Goal: Information Seeking & Learning: Learn about a topic

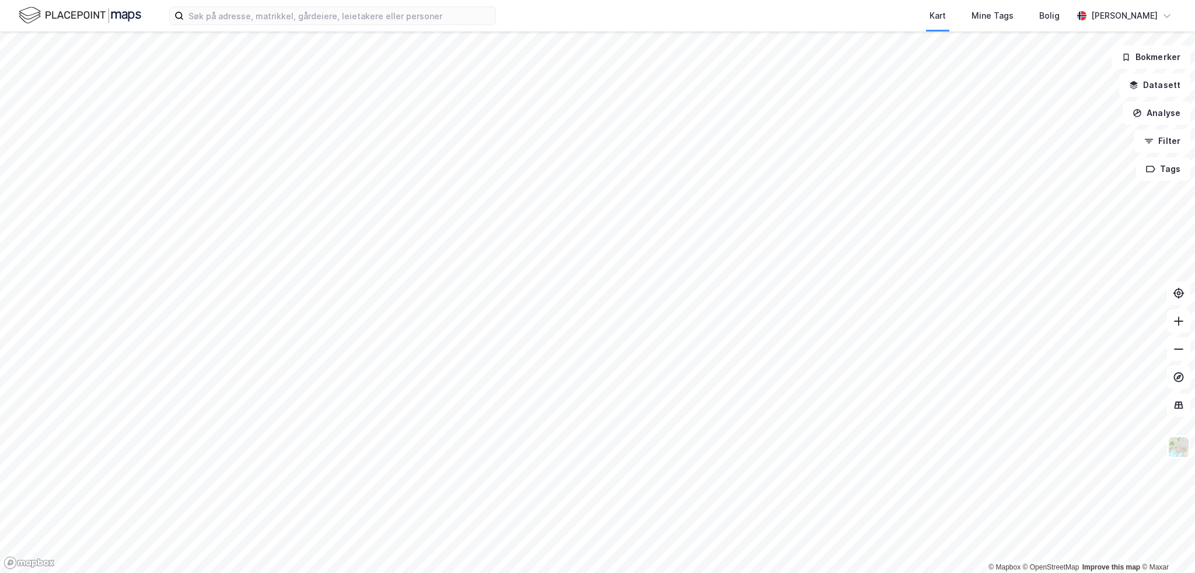
click at [809, 0] on html "Kart Mine Tags [PERSON_NAME] [PERSON_NAME] © Mapbox © OpenStreetMap Improve thi…" at bounding box center [597, 286] width 1195 height 573
click at [421, 30] on div "Kart Mine Tags [PERSON_NAME] [PERSON_NAME] © Mapbox © OpenStreetMap Improve thi…" at bounding box center [597, 286] width 1195 height 573
click at [851, 0] on html "Kart Mine Tags [PERSON_NAME] [PERSON_NAME] © Mapbox © OpenStreetMap Improve thi…" at bounding box center [597, 286] width 1195 height 573
click at [854, 0] on html "Kart Mine Tags [PERSON_NAME] [PERSON_NAME] © Mapbox © OpenStreetMap Improve thi…" at bounding box center [597, 286] width 1195 height 573
click at [321, 0] on html "Kart Mine Tags [PERSON_NAME] [PERSON_NAME] © Mapbox © OpenStreetMap Improve thi…" at bounding box center [597, 286] width 1195 height 573
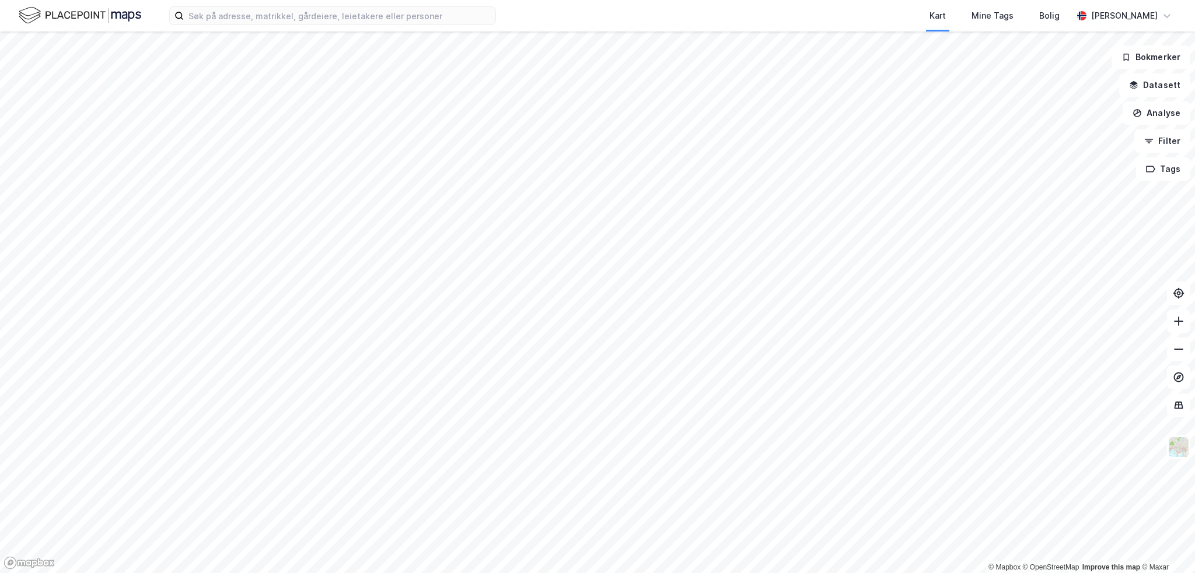
click at [725, 0] on html "Kart Mine Tags [PERSON_NAME] [PERSON_NAME] © Mapbox © OpenStreetMap Improve thi…" at bounding box center [597, 286] width 1195 height 573
click at [862, 573] on html "Kart Mine Tags [PERSON_NAME] [PERSON_NAME] © Mapbox © OpenStreetMap Improve thi…" at bounding box center [597, 286] width 1195 height 573
click at [999, 573] on html "Kart Mine Tags [PERSON_NAME] [PERSON_NAME] © Mapbox © OpenStreetMap Improve thi…" at bounding box center [597, 286] width 1195 height 573
click at [563, 573] on html "Kart Mine Tags [PERSON_NAME] [PERSON_NAME] © Mapbox © OpenStreetMap Improve thi…" at bounding box center [597, 286] width 1195 height 573
click at [416, 573] on html "Kart Mine Tags [PERSON_NAME] [PERSON_NAME] © Mapbox © OpenStreetMap Improve thi…" at bounding box center [597, 286] width 1195 height 573
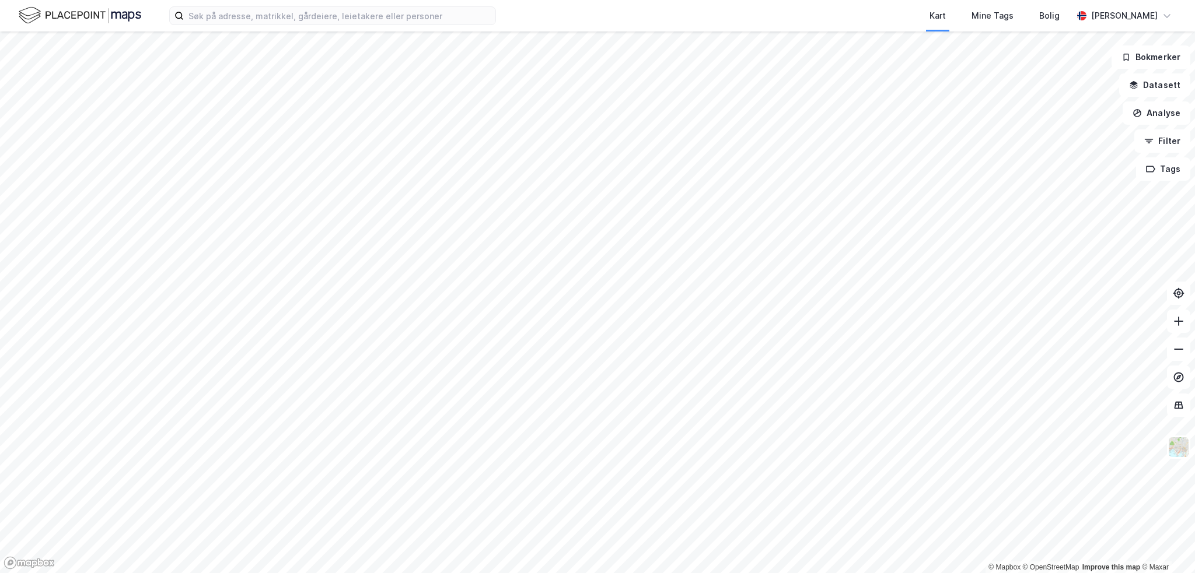
click at [450, 27] on div "Kart Mine Tags [PERSON_NAME] [PERSON_NAME] © Mapbox © OpenStreetMap Improve thi…" at bounding box center [597, 286] width 1195 height 573
click at [524, 0] on html "Kart Mine Tags [PERSON_NAME] [PERSON_NAME] © Mapbox © OpenStreetMap Improve thi…" at bounding box center [597, 286] width 1195 height 573
click at [446, 0] on html "Kart Mine Tags [PERSON_NAME] [PERSON_NAME] © Mapbox © OpenStreetMap Improve thi…" at bounding box center [597, 286] width 1195 height 573
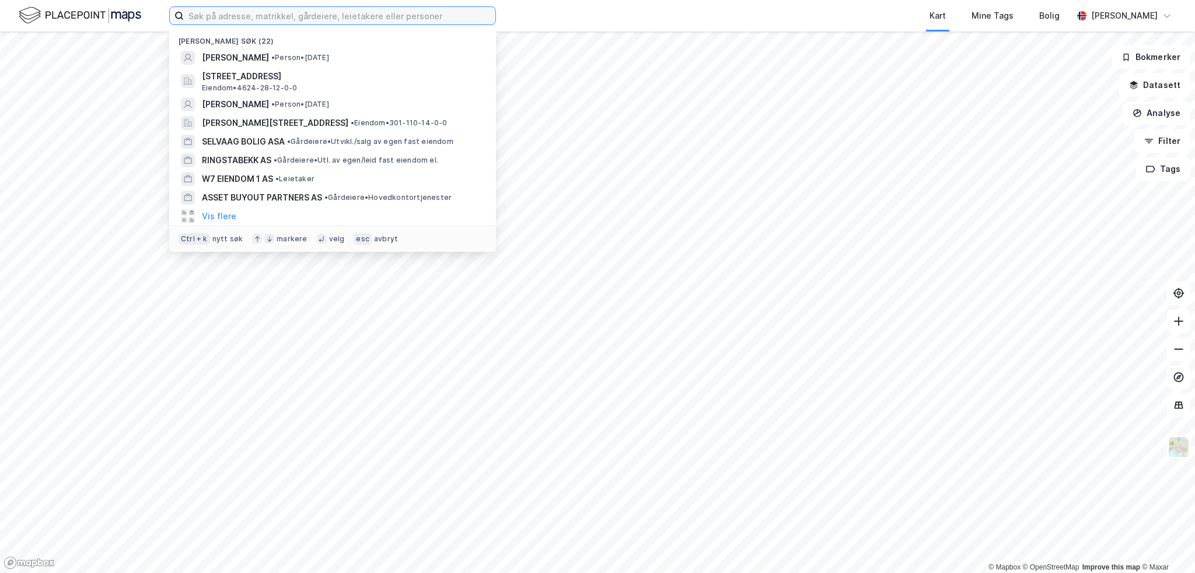
click at [238, 7] on input at bounding box center [340, 16] width 312 height 18
click at [257, 102] on span "BERNT OLAV ØSTBERG" at bounding box center [235, 104] width 67 height 14
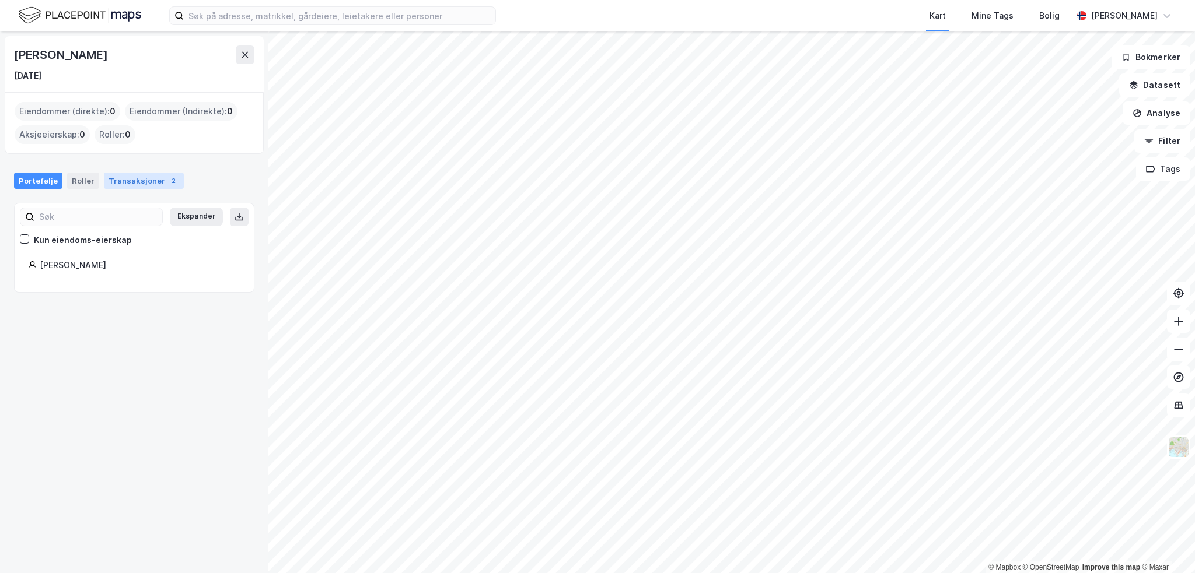
click at [119, 180] on div "Transaksjoner 2" at bounding box center [144, 181] width 80 height 16
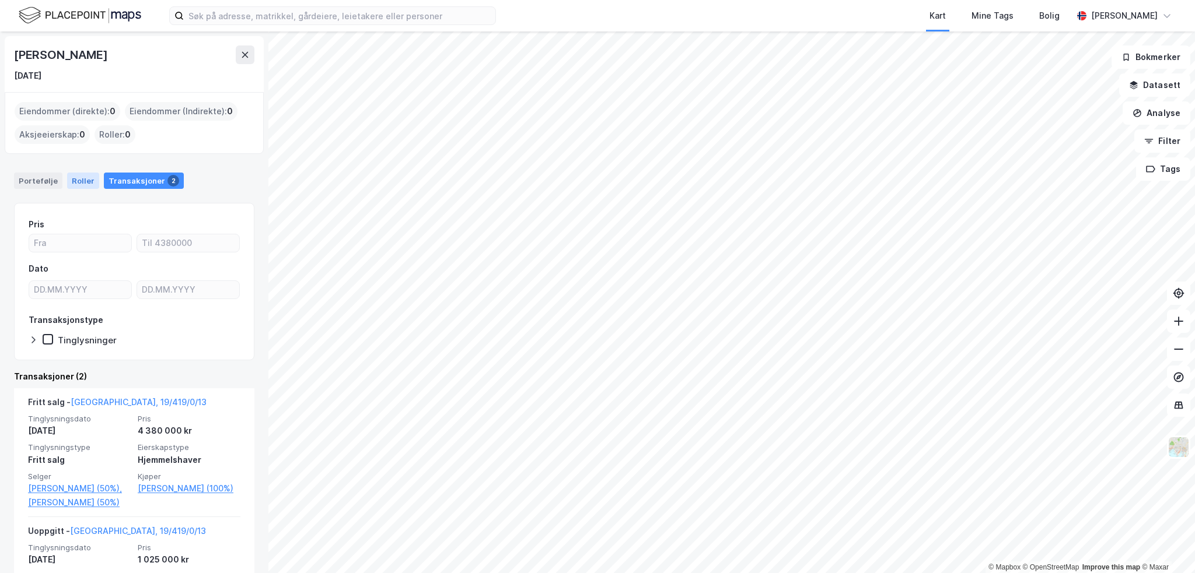
click at [67, 183] on div "Roller" at bounding box center [83, 181] width 32 height 16
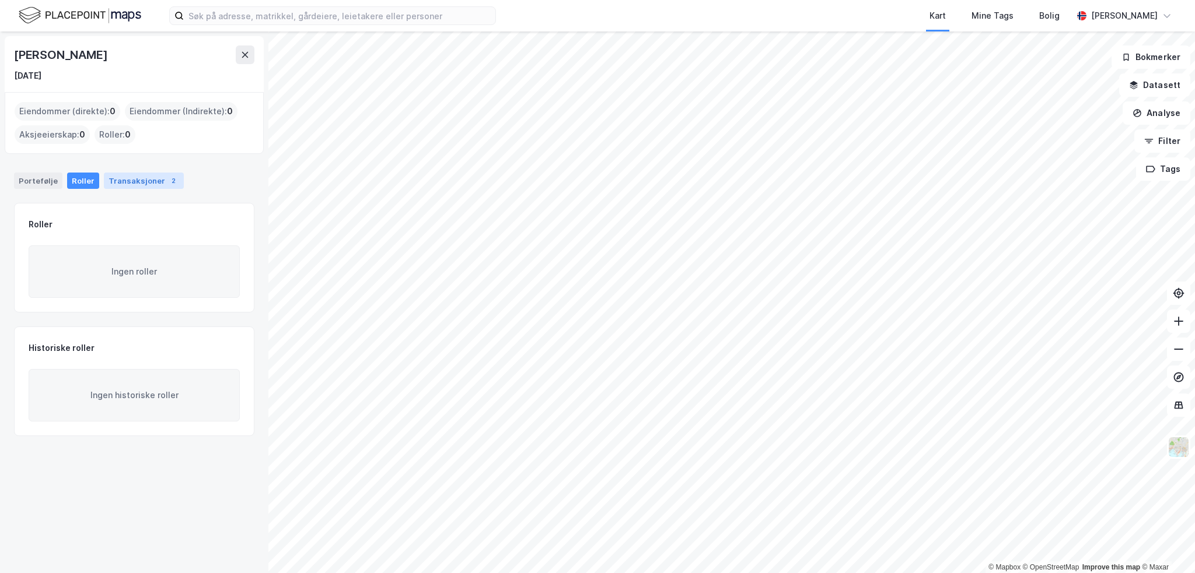
click at [139, 183] on div "Transaksjoner 2" at bounding box center [144, 181] width 80 height 16
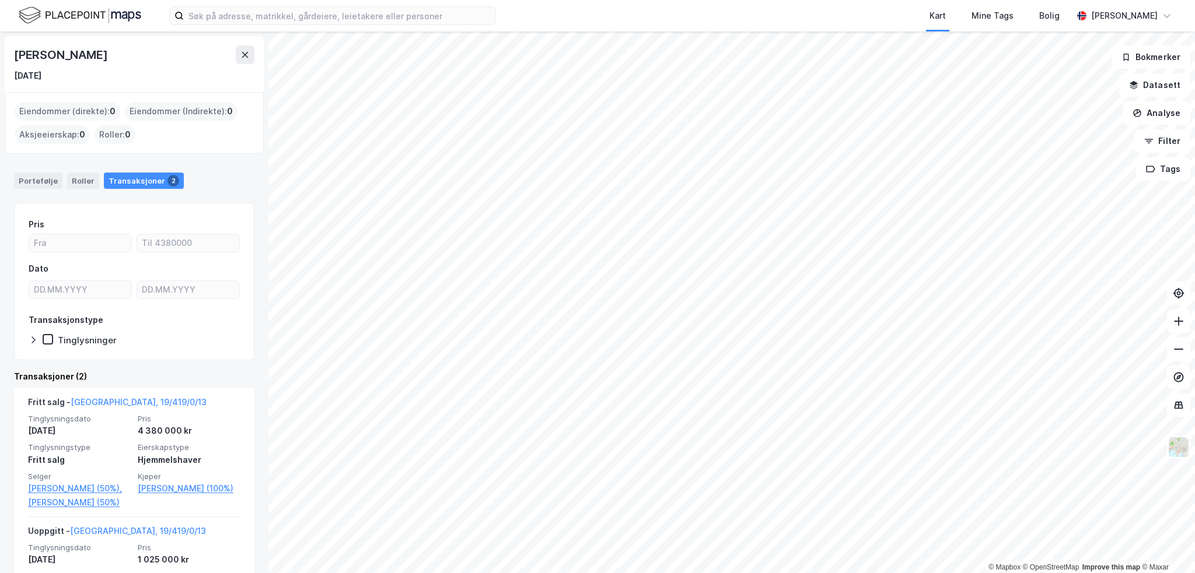
scroll to position [141, 0]
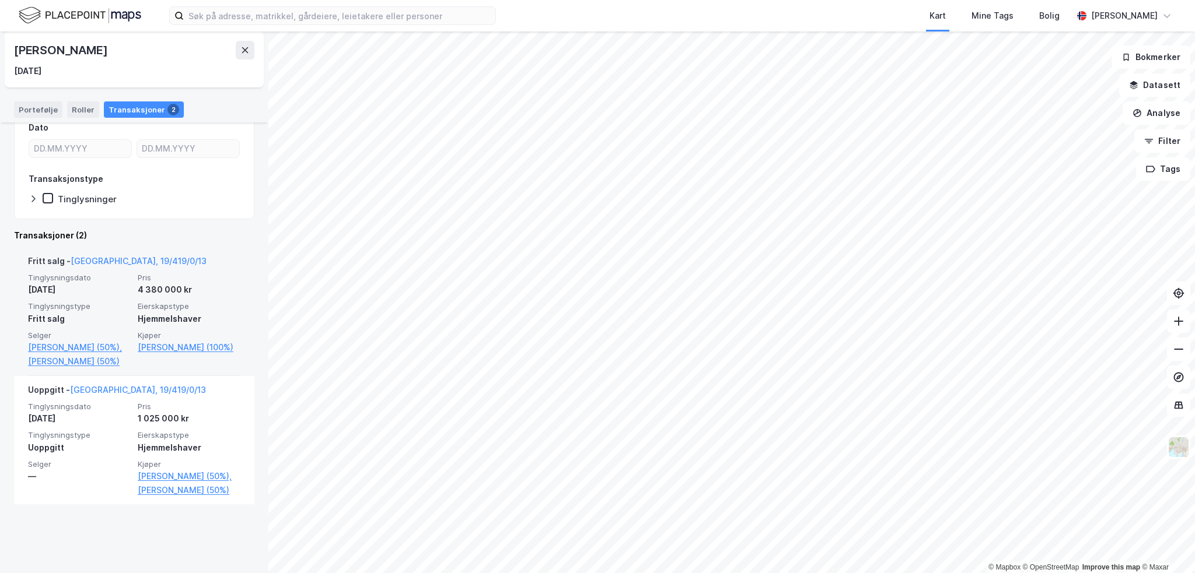
click at [131, 254] on div "Fritt salg - Bærum, 19/419/0/13" at bounding box center [117, 263] width 179 height 19
click at [131, 261] on link "Bærum, 19/419/0/13" at bounding box center [139, 261] width 136 height 10
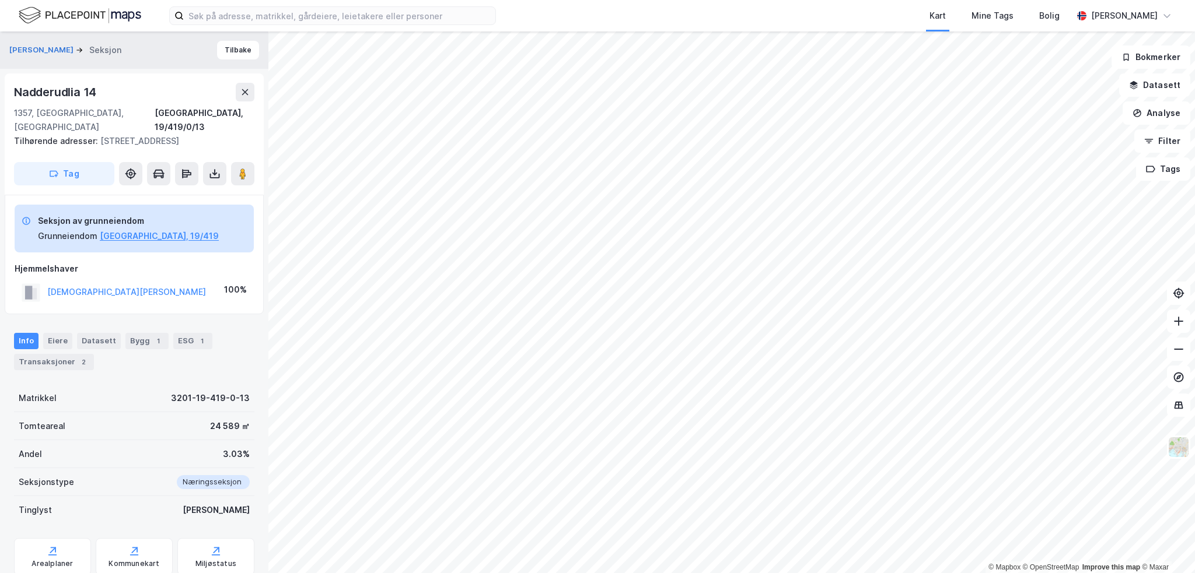
click at [74, 98] on div "Nadderudlia 14" at bounding box center [56, 92] width 85 height 19
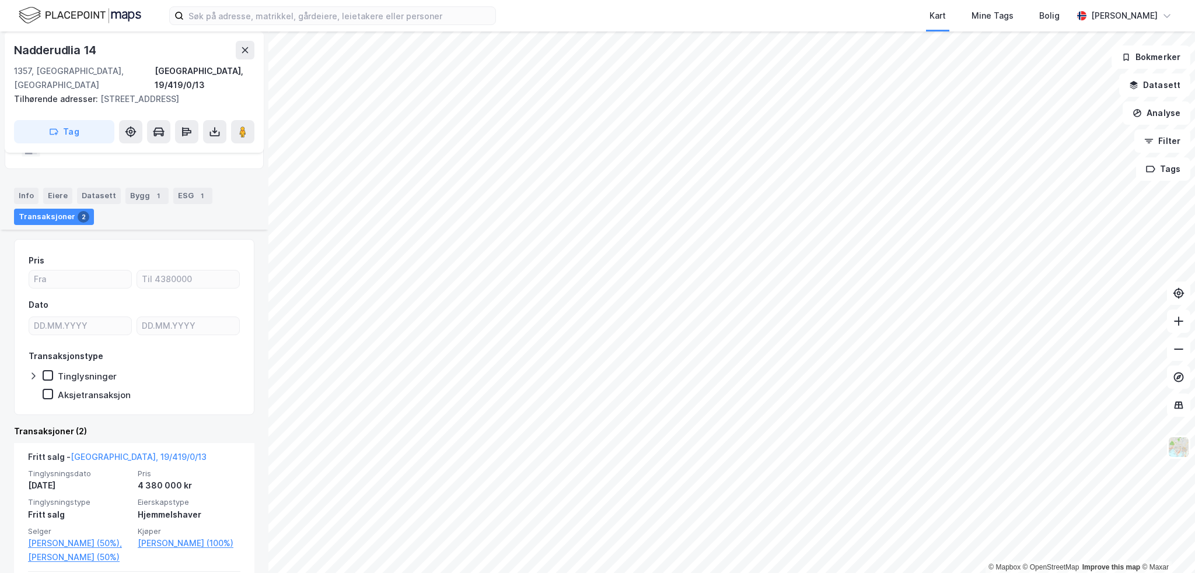
scroll to position [248, 0]
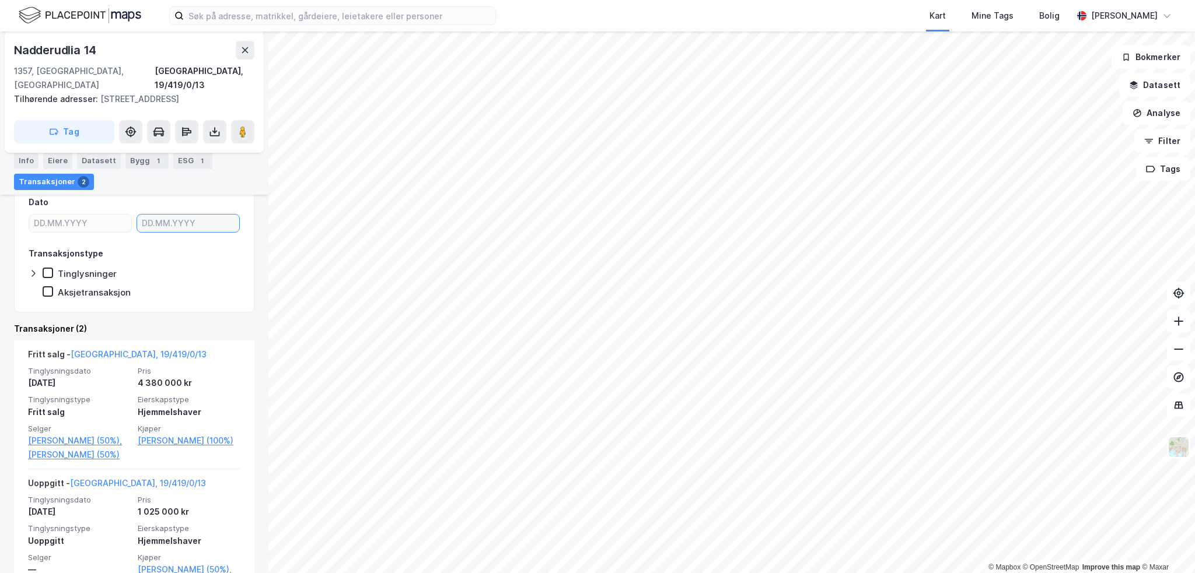
type input "DD.MM.YYYY"
drag, startPoint x: 163, startPoint y: 202, endPoint x: 160, endPoint y: 195, distance: 7.6
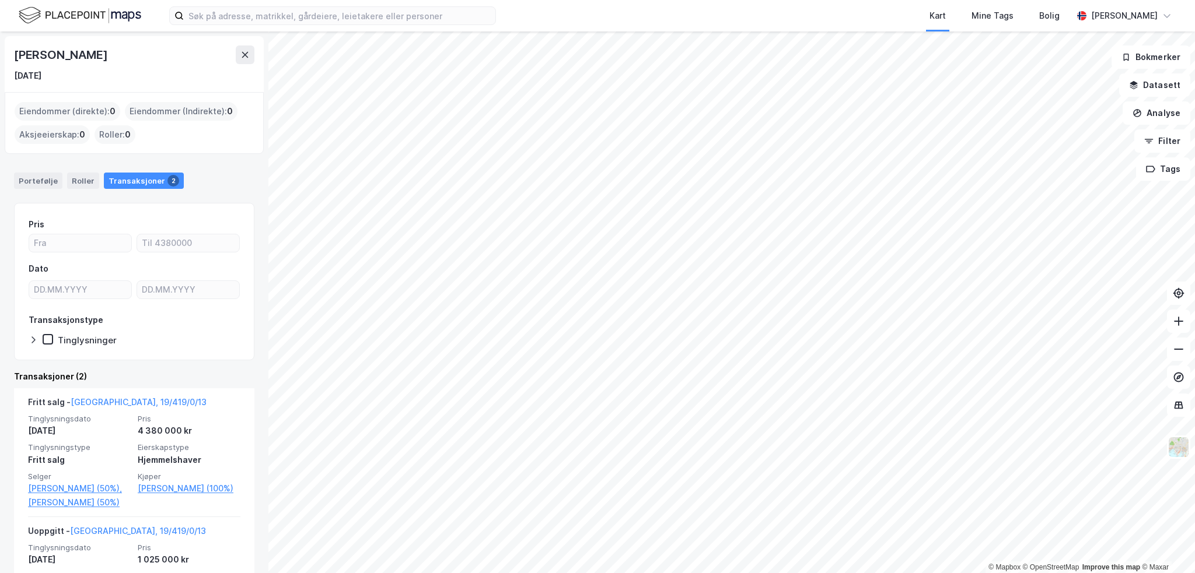
scroll to position [141, 0]
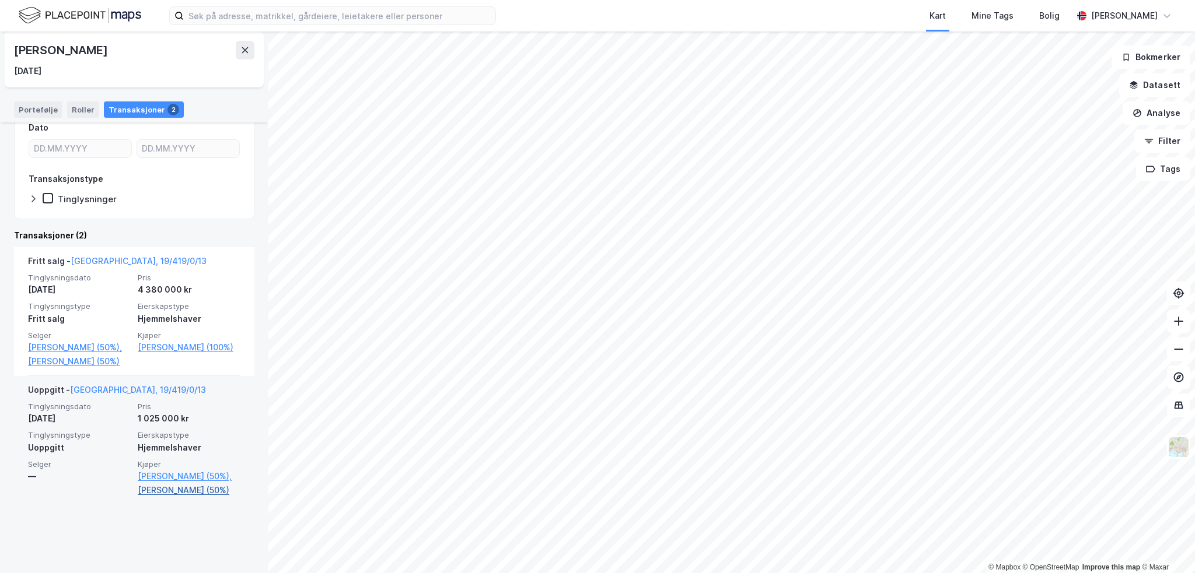
click at [185, 498] on link "Østberg Bernt Olav (50%)" at bounding box center [189, 491] width 103 height 14
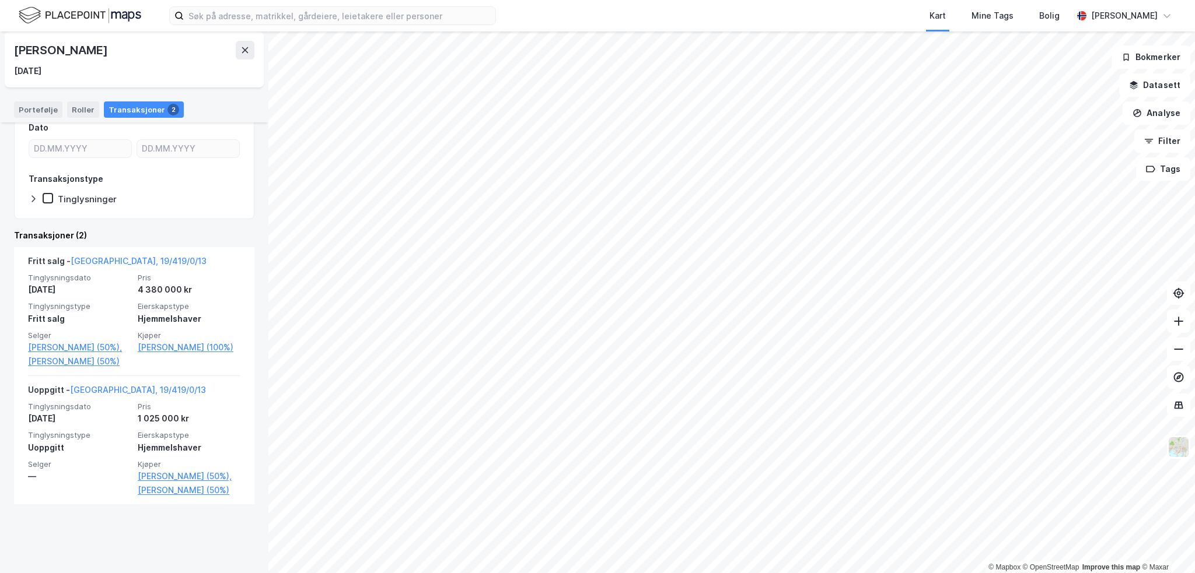
click at [60, 39] on div "Bernt Olav Østberg 27. aug. 1956" at bounding box center [134, 60] width 259 height 56
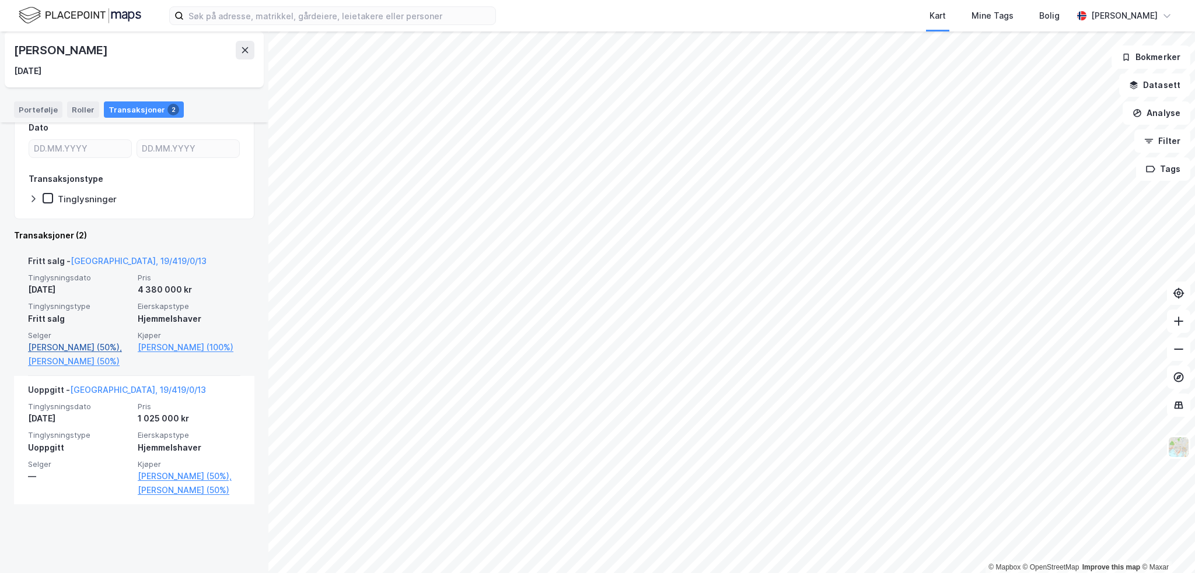
click at [71, 354] on link "Østberg Anne Grethe (50%)," at bounding box center [79, 348] width 103 height 14
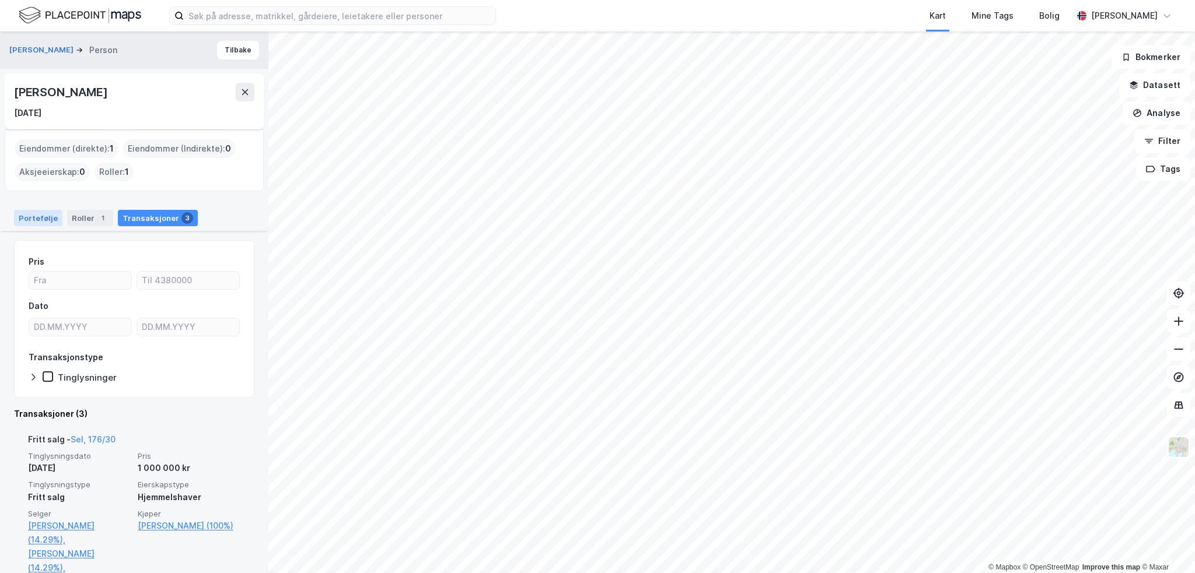
click at [46, 212] on div "Portefølje" at bounding box center [38, 218] width 48 height 16
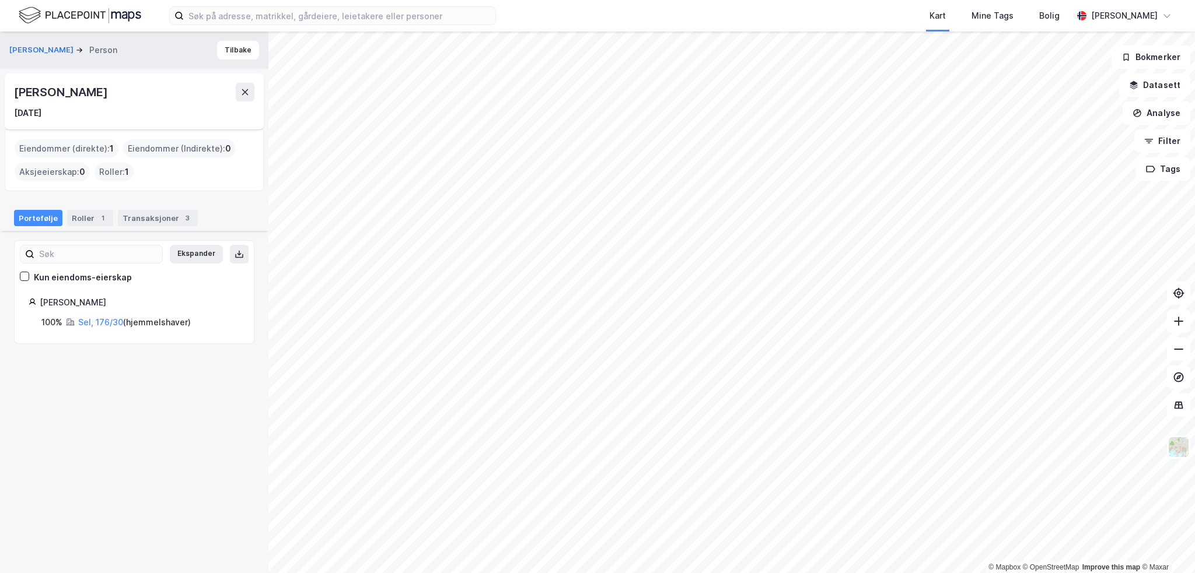
click at [93, 88] on div "Anne Grethe Østberg" at bounding box center [62, 92] width 96 height 19
click at [145, 216] on div "Transaksjoner 3" at bounding box center [158, 218] width 80 height 16
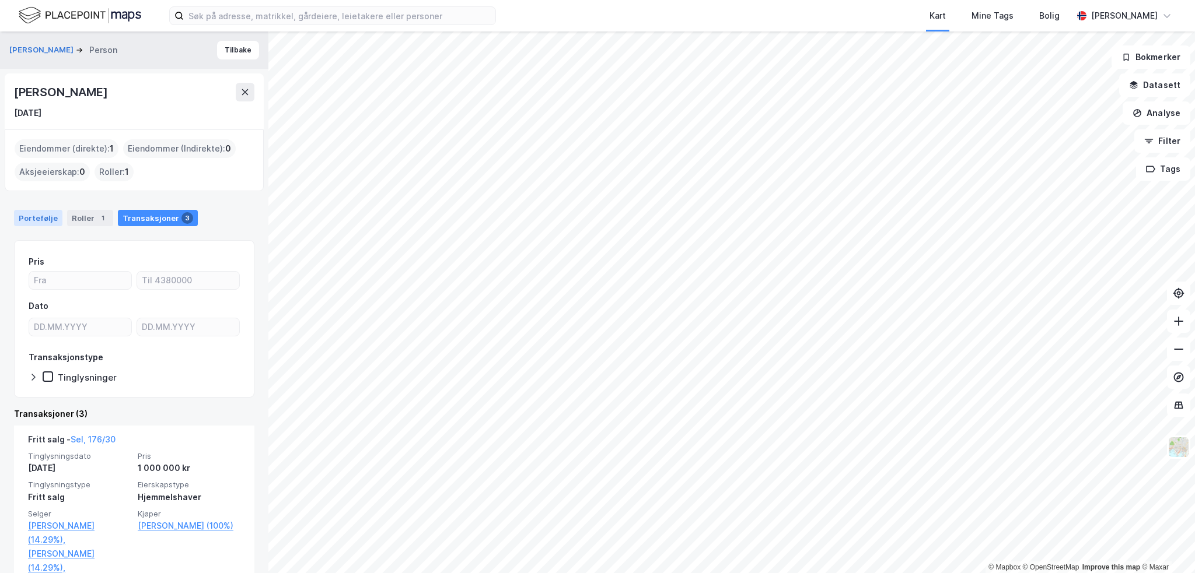
click at [51, 216] on div "Portefølje" at bounding box center [38, 218] width 48 height 16
drag, startPoint x: 65, startPoint y: 196, endPoint x: 68, endPoint y: 155, distance: 41.6
drag, startPoint x: 68, startPoint y: 148, endPoint x: 69, endPoint y: 140, distance: 7.6
drag, startPoint x: 65, startPoint y: 123, endPoint x: 63, endPoint y: 105, distance: 17.7
click at [59, 85] on div "Anne Grethe Østberg" at bounding box center [62, 92] width 96 height 19
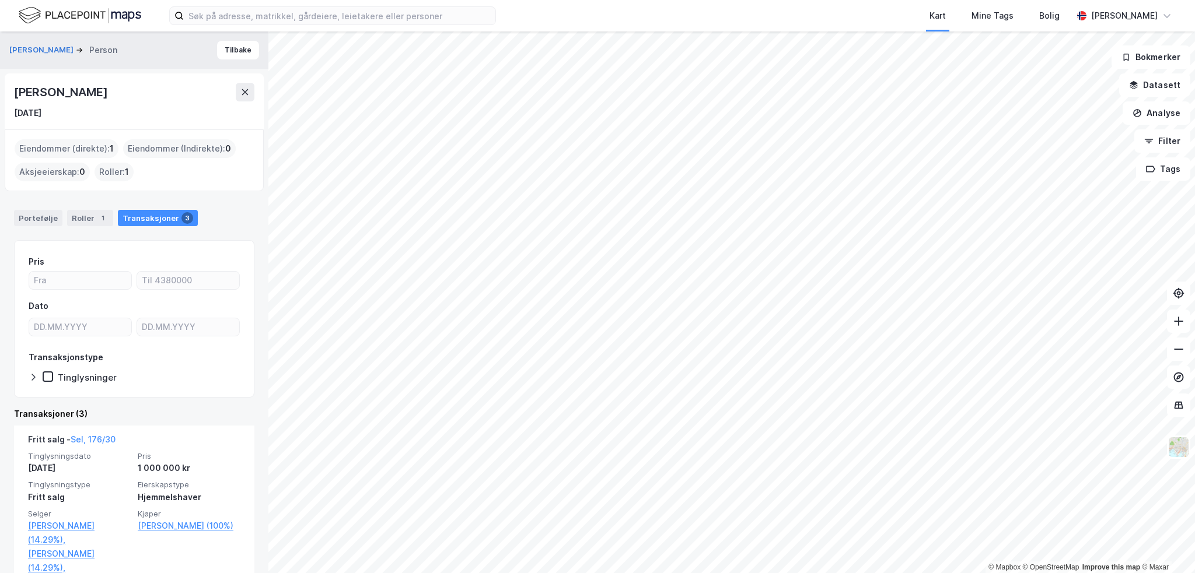
click at [59, 85] on div "Anne Grethe Østberg" at bounding box center [62, 92] width 96 height 19
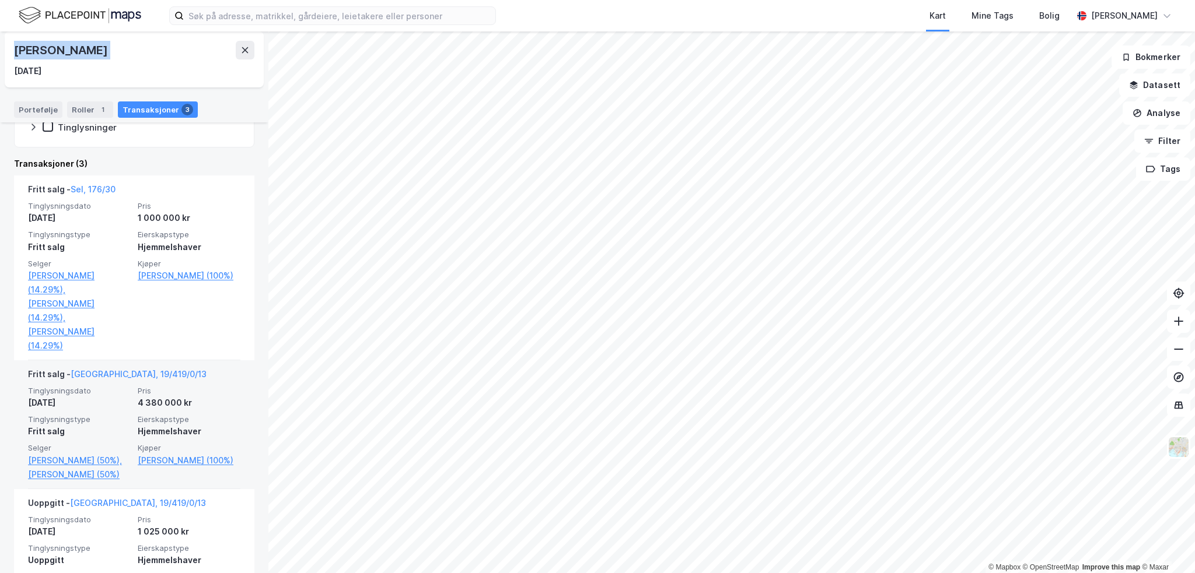
scroll to position [350, 0]
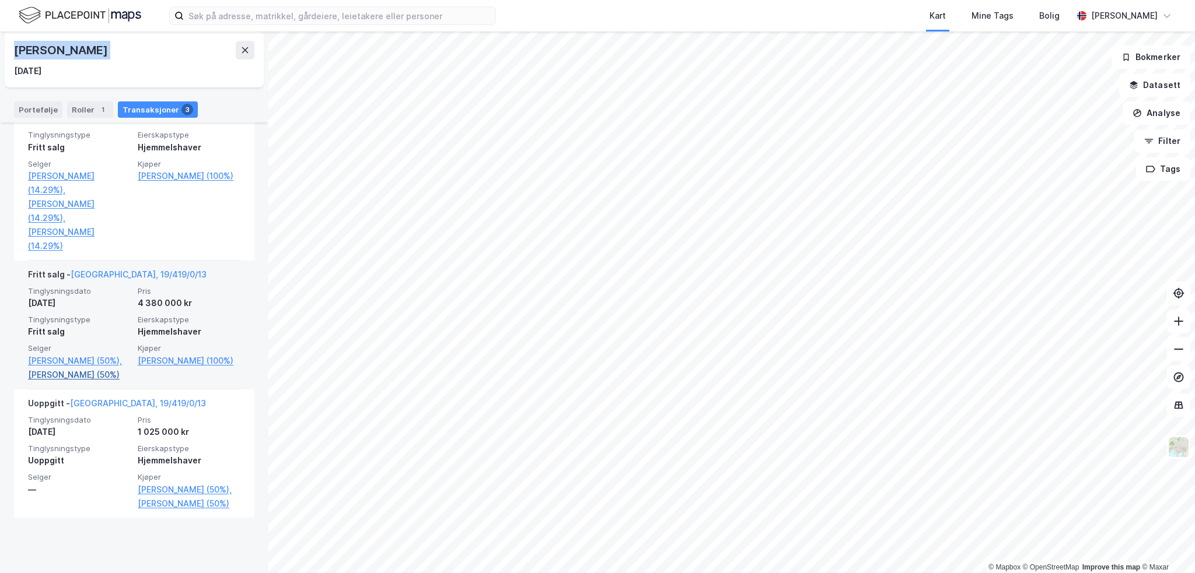
click at [75, 373] on link "Østberg Bernt Olav (50%)" at bounding box center [79, 375] width 103 height 14
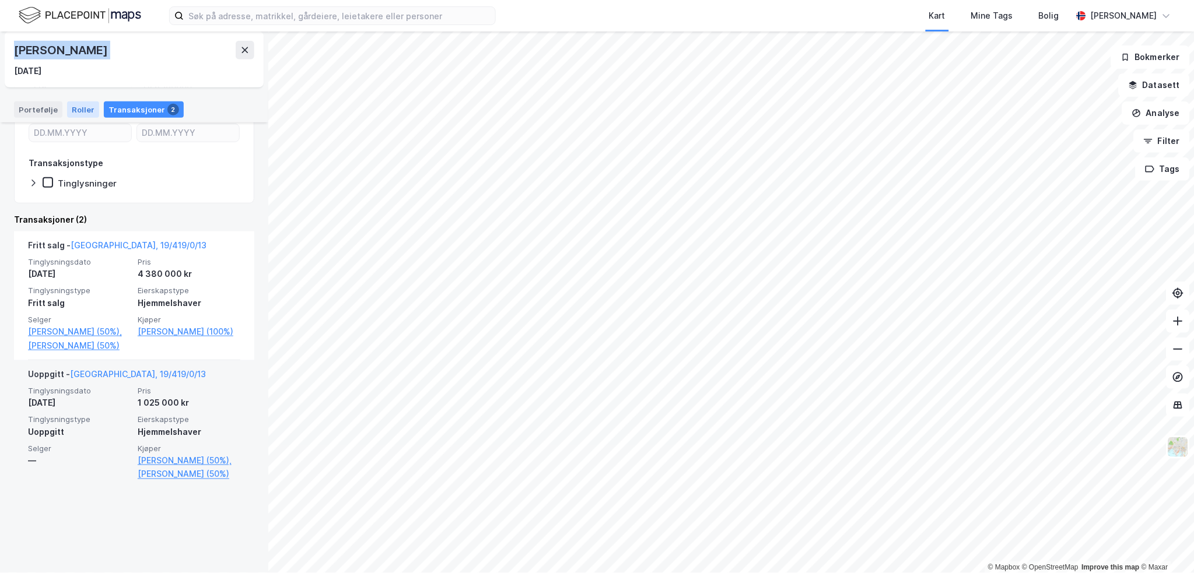
scroll to position [141, 0]
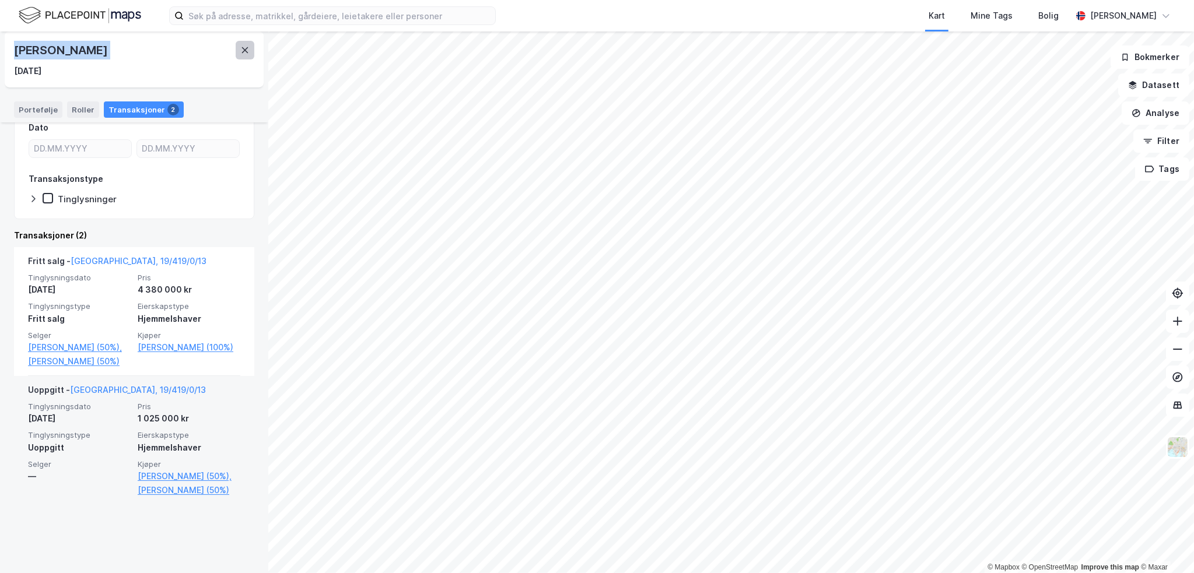
click at [245, 49] on icon at bounding box center [244, 50] width 9 height 9
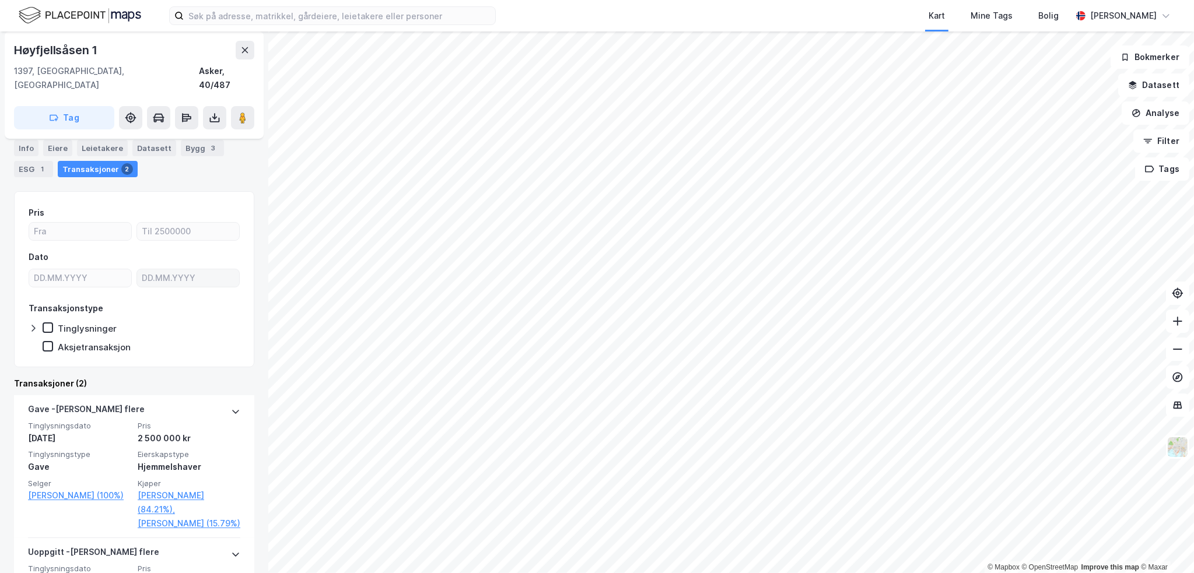
scroll to position [117, 0]
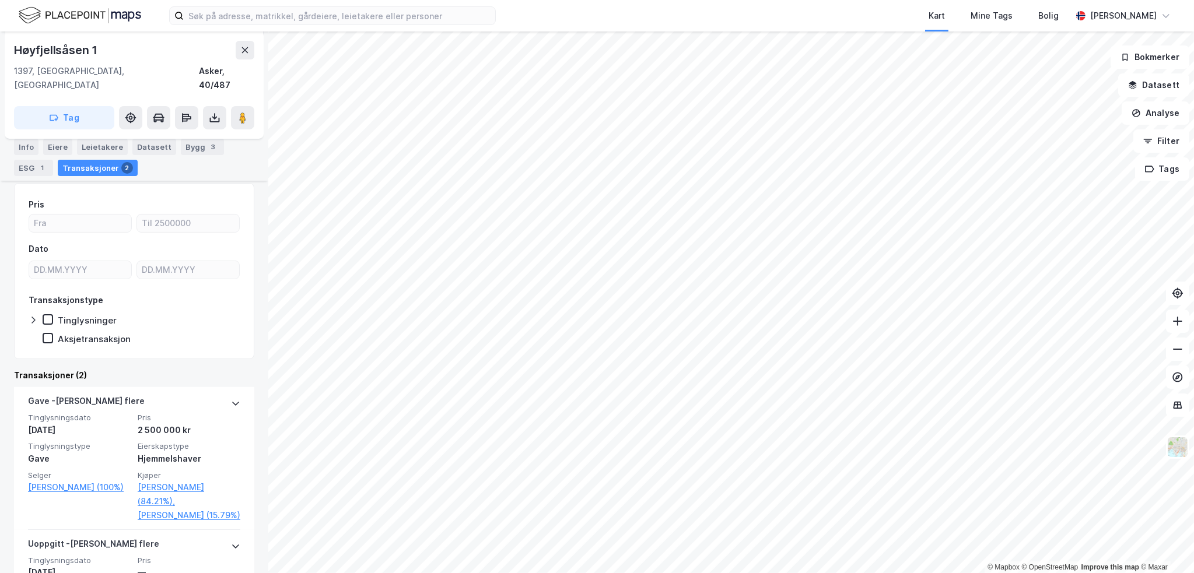
click at [49, 50] on div "Høyfjellsåsen 1" at bounding box center [57, 50] width 86 height 19
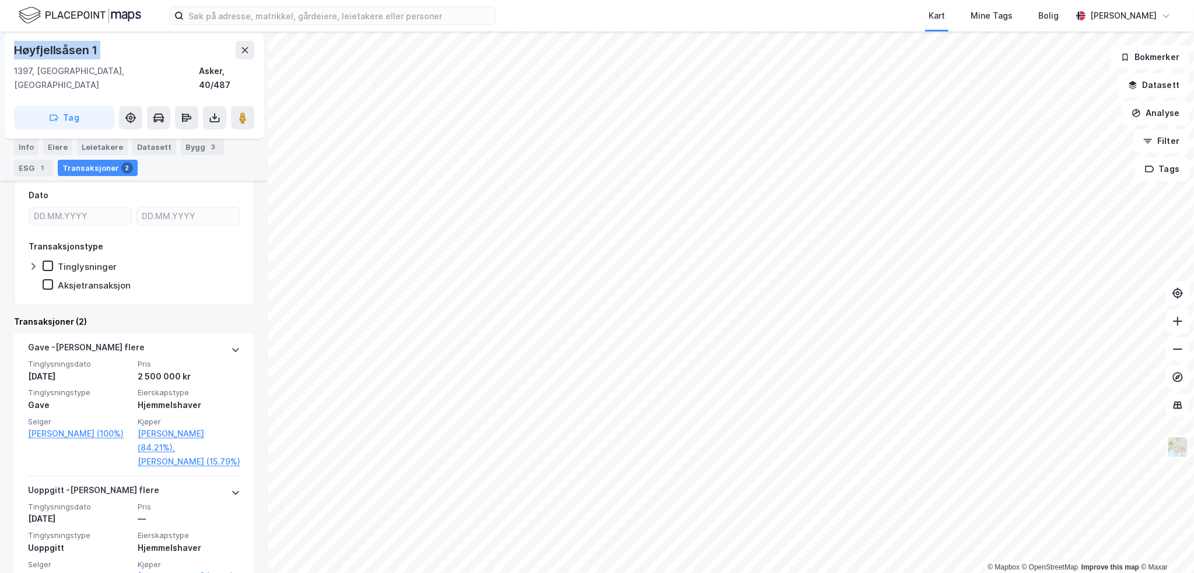
scroll to position [175, 0]
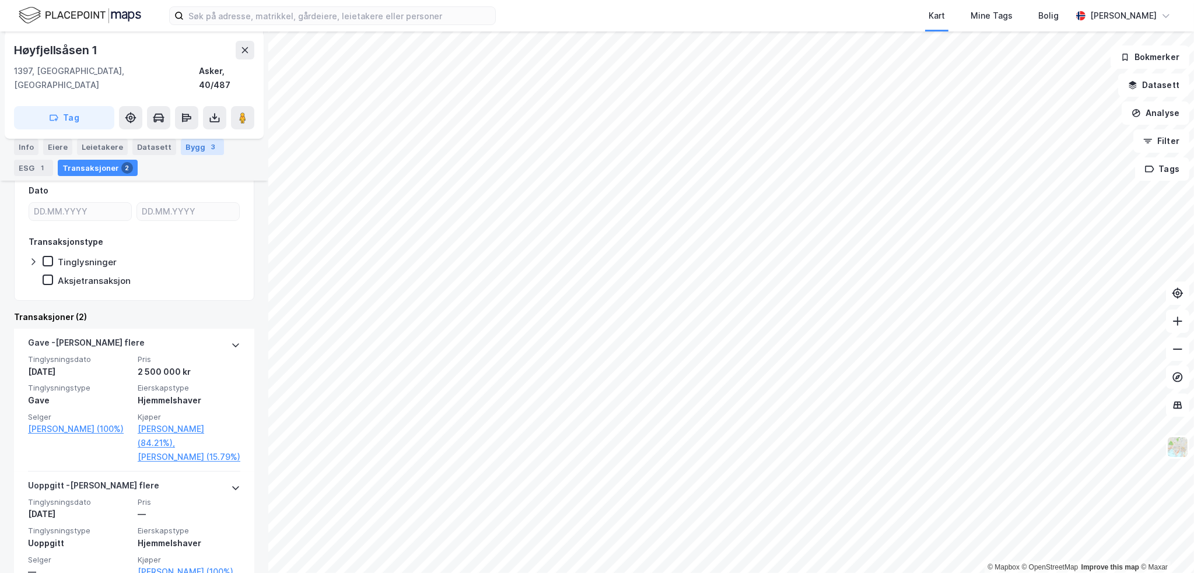
click at [192, 145] on div "Bygg 3" at bounding box center [202, 147] width 43 height 16
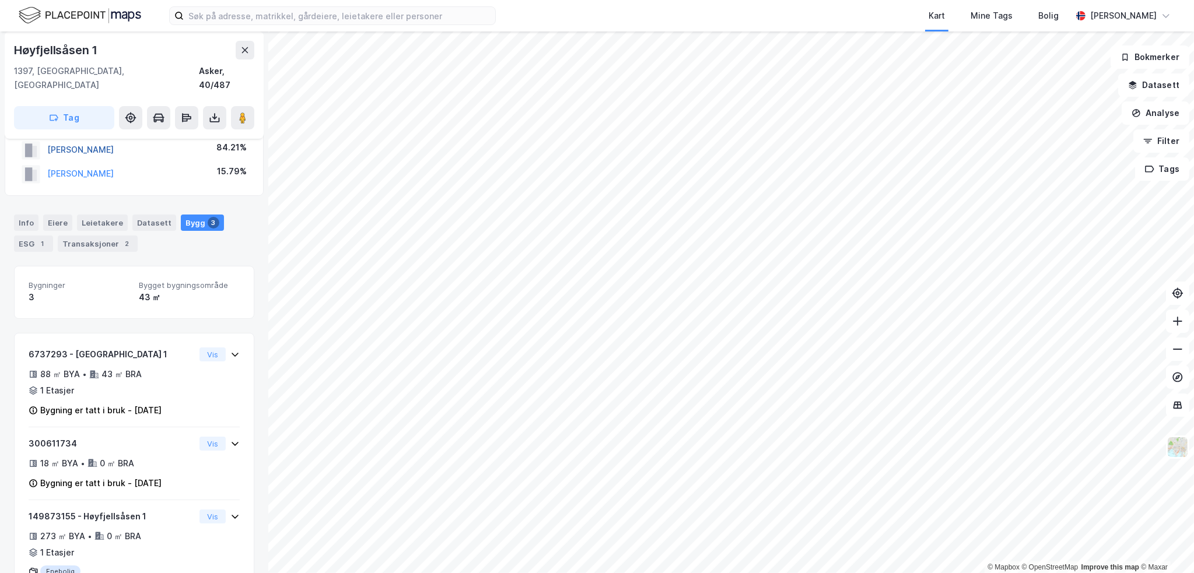
scroll to position [12, 0]
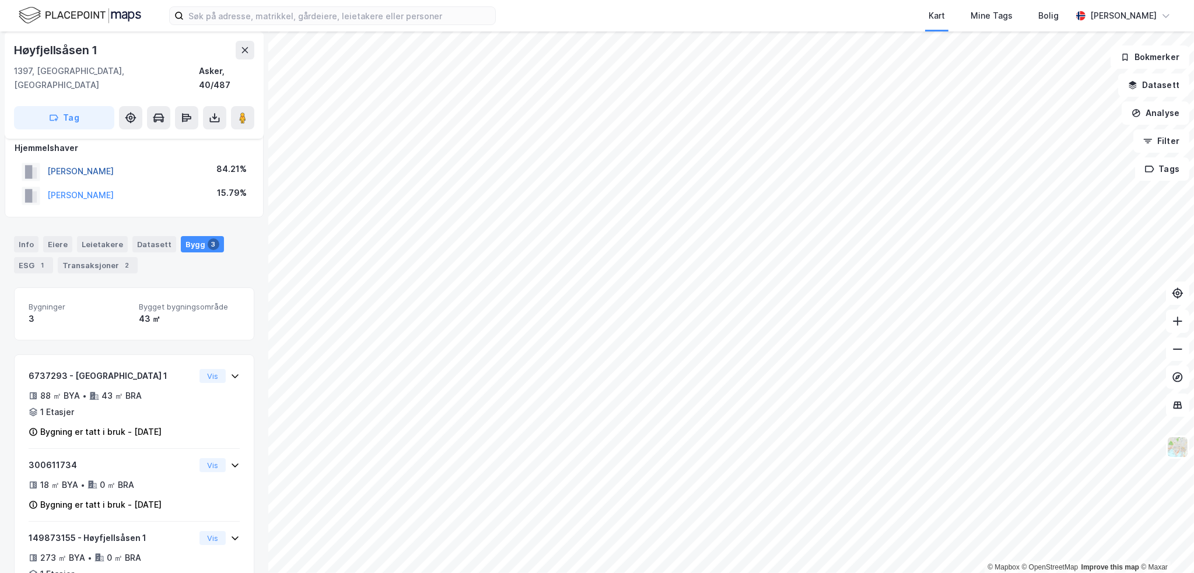
click at [0, 0] on button "HOVLAND GUNSTEIN" at bounding box center [0, 0] width 0 height 0
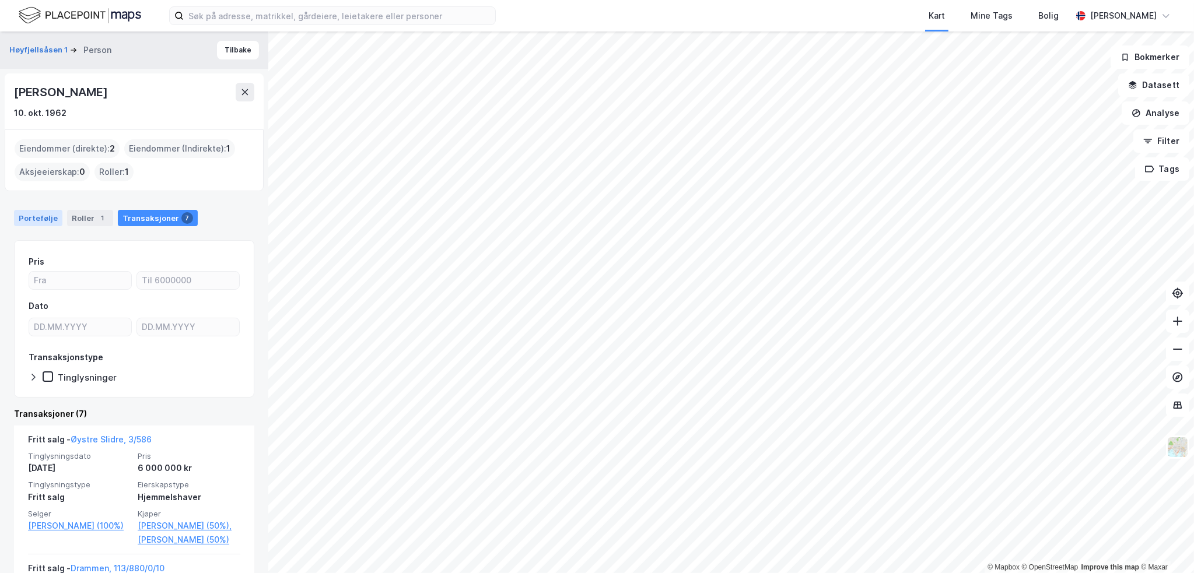
click at [38, 215] on div "Portefølje" at bounding box center [38, 218] width 48 height 16
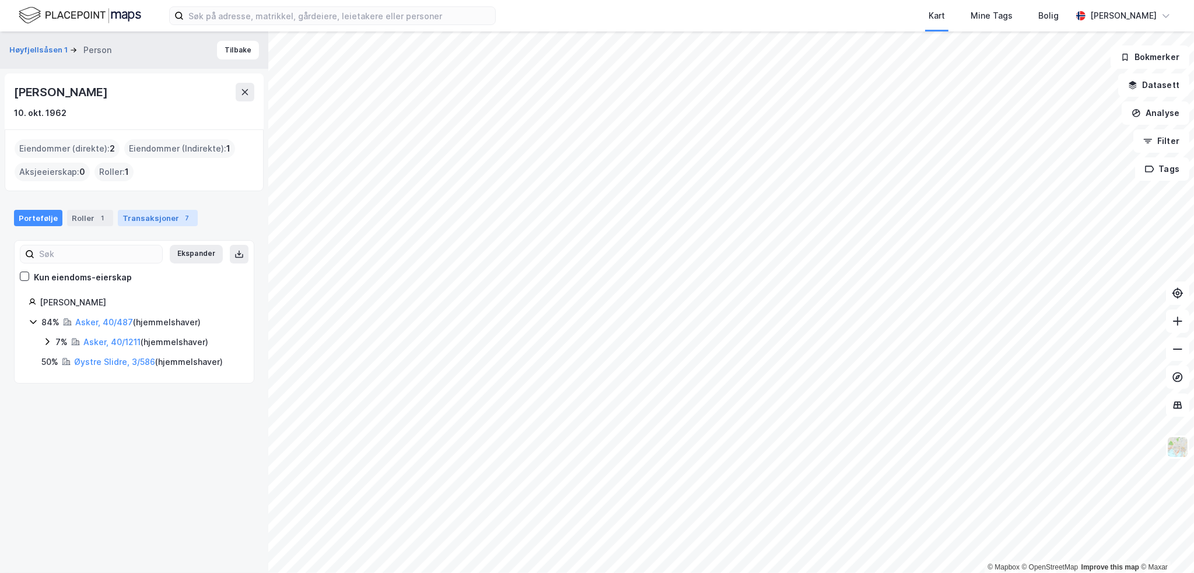
click at [142, 221] on div "Transaksjoner 7" at bounding box center [158, 218] width 80 height 16
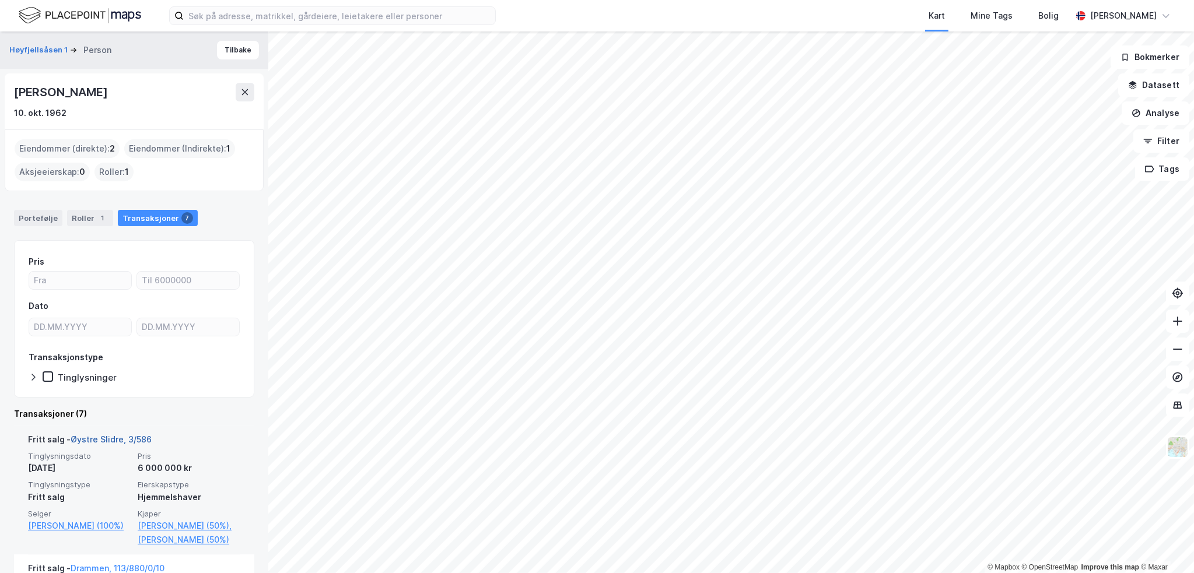
click at [124, 440] on link "Øystre Slidre, 3/586" at bounding box center [111, 440] width 81 height 10
